Goal: Task Accomplishment & Management: Complete application form

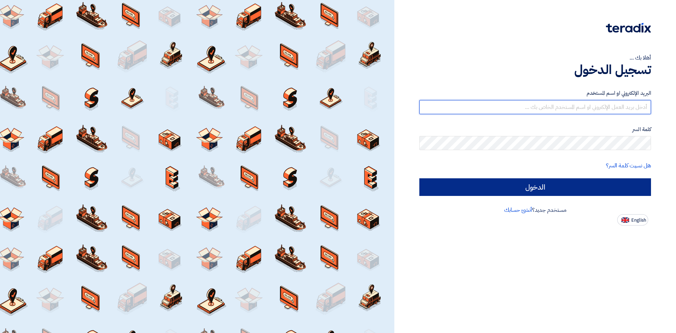
type input "[EMAIL_ADDRESS][DOMAIN_NAME]"
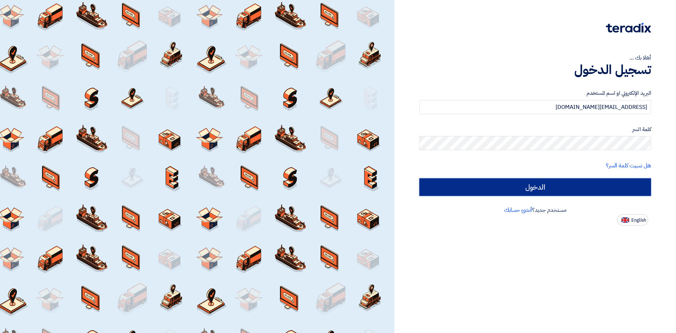
click at [434, 183] on input "الدخول" at bounding box center [536, 187] width 232 height 18
click at [531, 191] on input "الدخول" at bounding box center [536, 187] width 232 height 18
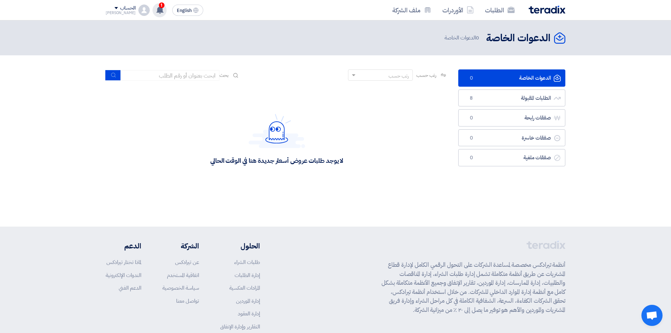
click at [156, 10] on use at bounding box center [159, 10] width 7 height 8
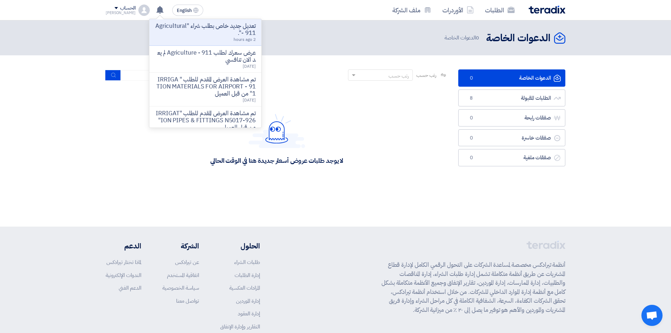
click at [502, 109] on ul "الدعوات الخاصة الدعوات الخاصة 0 الطلبات المقبولة الطلبات المقبولة 8 صفقات رابحة…" at bounding box center [511, 117] width 107 height 97
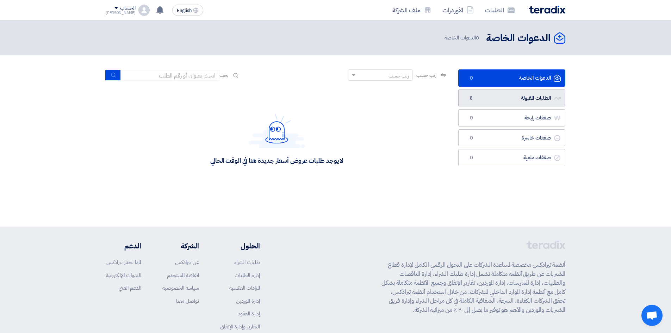
click at [505, 100] on link "الطلبات المقبولة الطلبات المقبولة 8" at bounding box center [511, 97] width 107 height 17
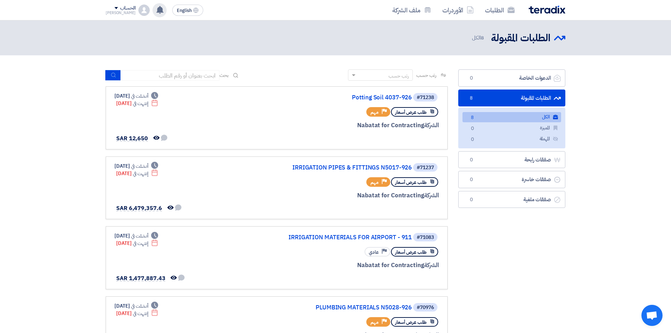
click at [156, 13] on div "تعديل جديد خاص بطلب شراء "Agricultural - 911". 2 hours ago عرض سعرك لطلب Agricu…" at bounding box center [160, 10] width 14 height 14
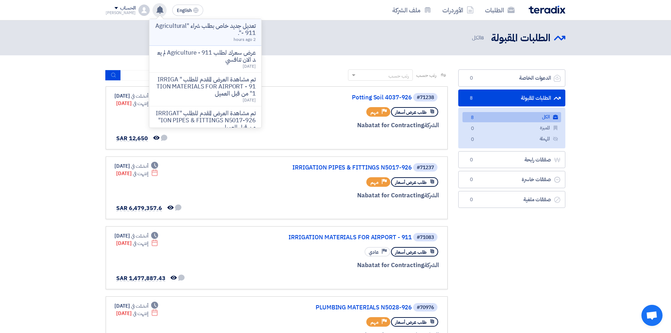
click at [198, 40] on div "تعديل جديد خاص بطلب شراء "Agricultural - 911". 2 hours ago" at bounding box center [205, 32] width 101 height 19
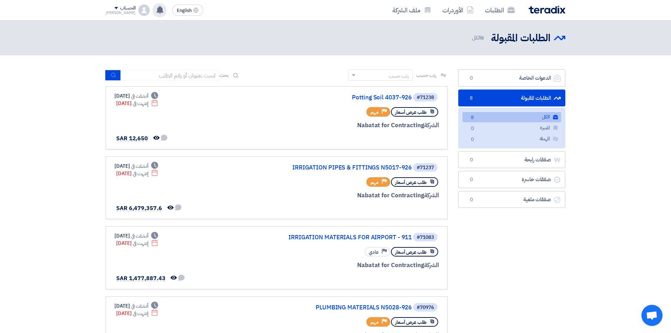
click at [198, 40] on div "الطلبات المقبولة الطلبات المقبولة 8 الكل" at bounding box center [336, 38] width 460 height 14
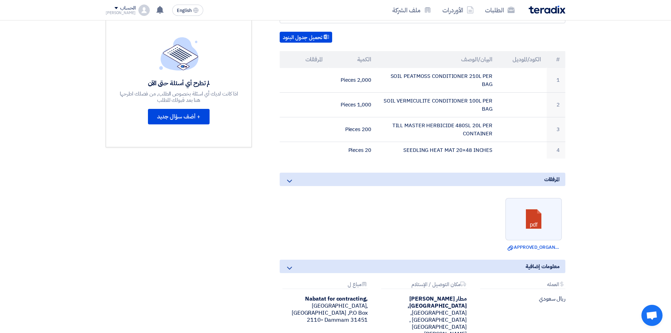
scroll to position [188, 0]
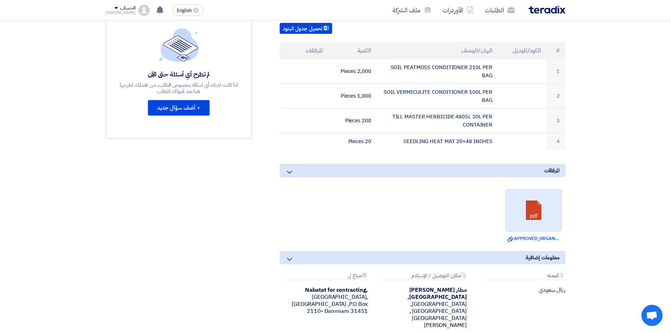
click at [533, 217] on link at bounding box center [534, 211] width 56 height 42
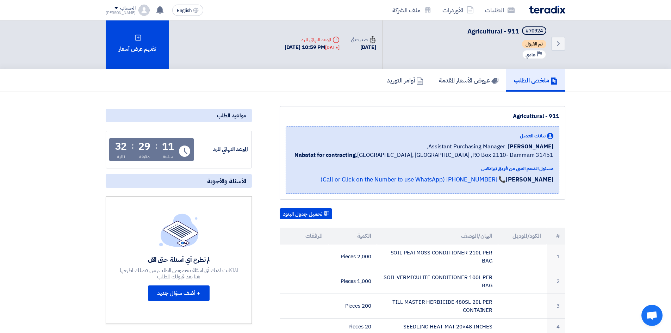
scroll to position [0, 0]
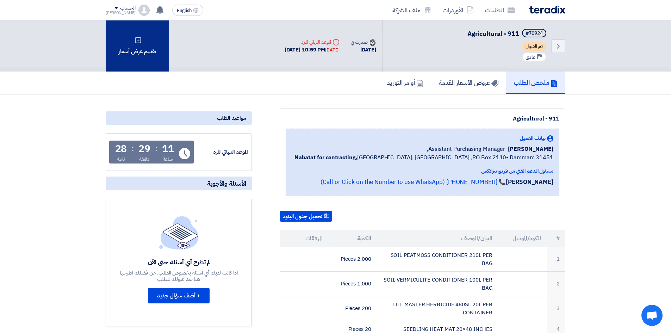
click at [118, 60] on div "تقديم عرض أسعار" at bounding box center [137, 45] width 63 height 51
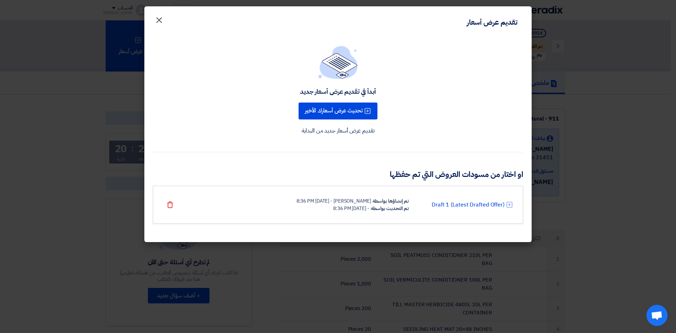
click at [158, 22] on span "×" at bounding box center [159, 19] width 8 height 21
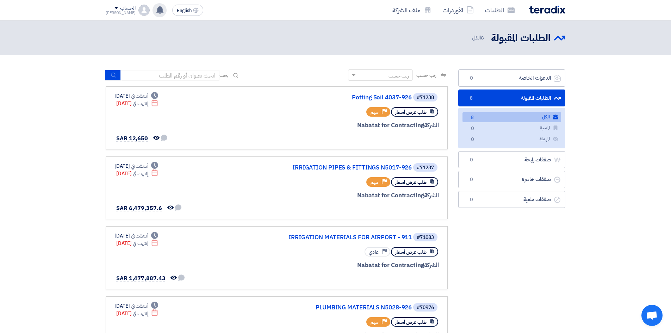
click at [156, 11] on use at bounding box center [159, 10] width 7 height 8
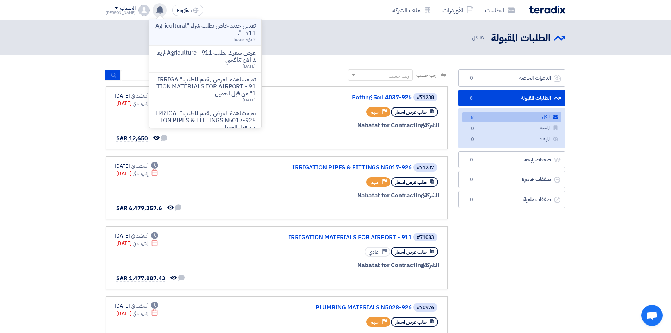
click at [168, 37] on div "تعديل جديد خاص بطلب شراء "Agricultural - 911". 2 hours ago" at bounding box center [205, 32] width 101 height 19
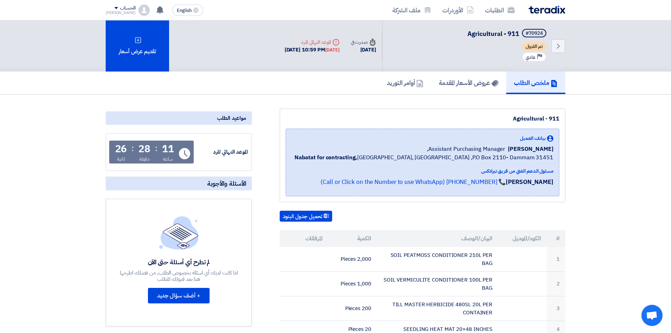
click at [355, 44] on div "Time صدرت في" at bounding box center [363, 41] width 25 height 7
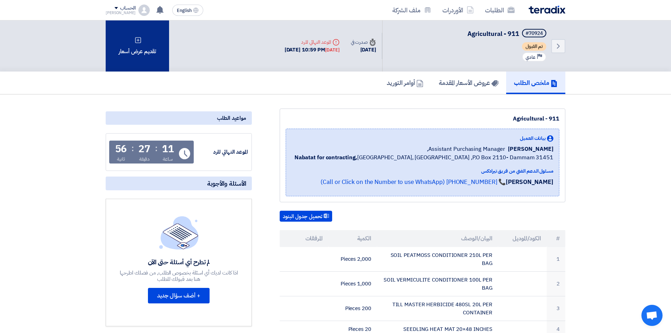
click at [144, 61] on div "تقديم عرض أسعار" at bounding box center [137, 45] width 63 height 51
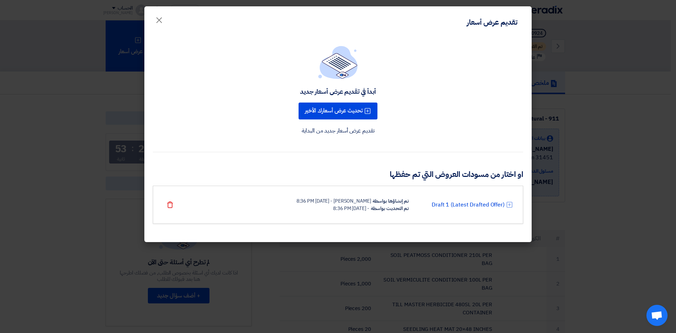
click at [359, 133] on link "تقديم عرض أسعار جديد من البداية" at bounding box center [338, 130] width 73 height 8
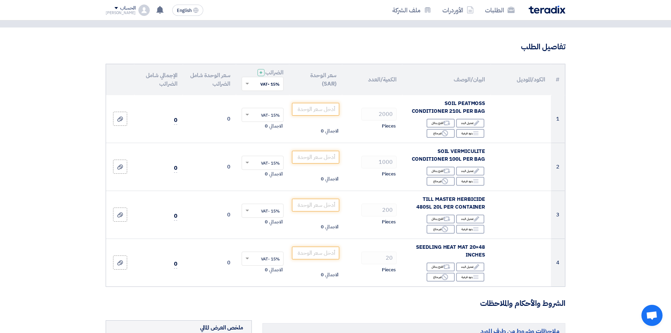
scroll to position [35, 0]
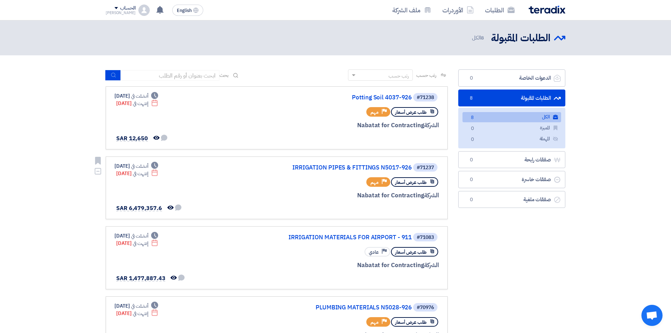
click at [414, 180] on span "طلب عرض أسعار" at bounding box center [410, 182] width 31 height 7
click at [186, 170] on div "#71237 IRRIGATION PIPES & FITTINGS N5017-926 طلب عرض أسعار Priority مهم الشركة …" at bounding box center [277, 187] width 325 height 51
click at [347, 166] on link "IRRIGATION PIPES & FITTINGS N5017-926" at bounding box center [341, 168] width 141 height 6
click at [387, 97] on link "Potting Soil 4037-926" at bounding box center [341, 97] width 141 height 6
click at [153, 14] on div "تعديل جديد خاص بطلب شراء "Agricultural - 911". 2 hours ago عرض سعرك لطلب Agricu…" at bounding box center [160, 10] width 14 height 14
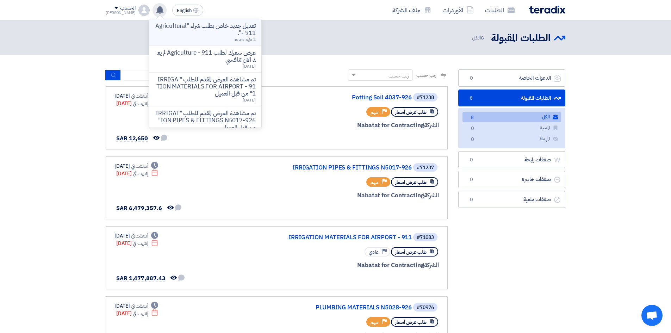
click at [211, 29] on p "تعديل جديد خاص بطلب شراء "Agricultural - 911"." at bounding box center [205, 30] width 101 height 14
